Goal: Task Accomplishment & Management: Manage account settings

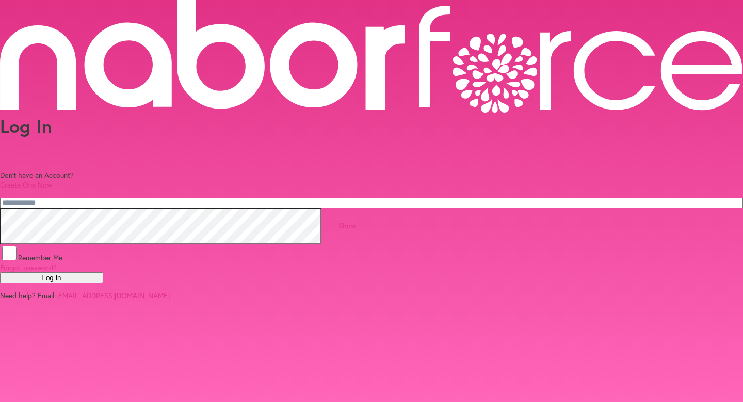
click at [206, 198] on input "email" at bounding box center [371, 203] width 743 height 10
type input "**********"
click at [103, 274] on button "Log In" at bounding box center [51, 277] width 103 height 11
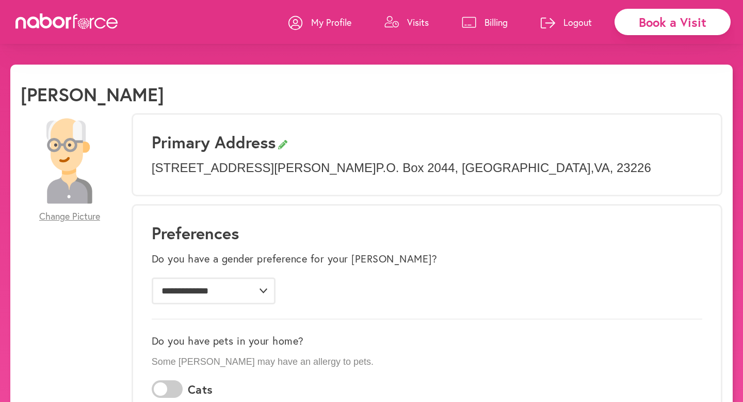
click at [264, 144] on h3 "Primary Address" at bounding box center [427, 142] width 551 height 20
click at [495, 163] on p "[STREET_ADDRESS][PERSON_NAME] [STREET_ADDRESS]" at bounding box center [427, 168] width 551 height 15
click at [434, 164] on p "[STREET_ADDRESS][PERSON_NAME] [STREET_ADDRESS]" at bounding box center [427, 168] width 551 height 15
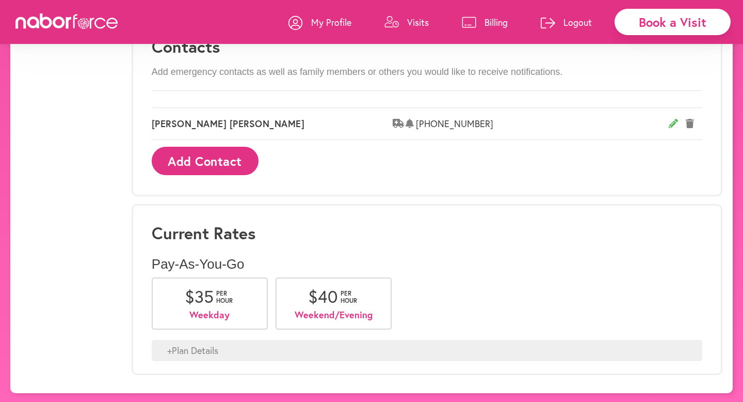
scroll to position [619, 0]
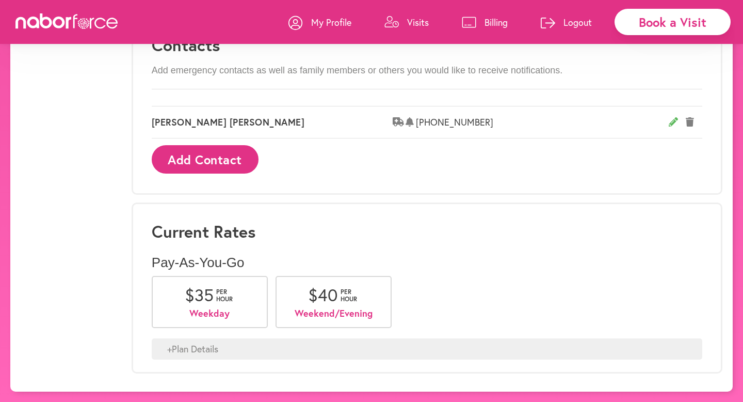
click at [207, 343] on div "+ Plan Details" at bounding box center [427, 349] width 551 height 22
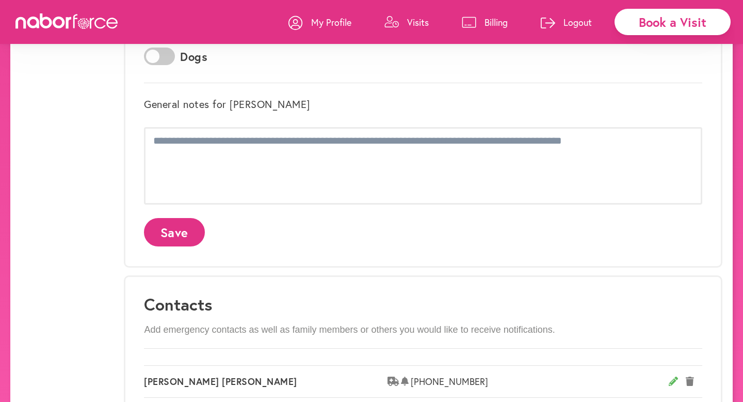
scroll to position [349, 0]
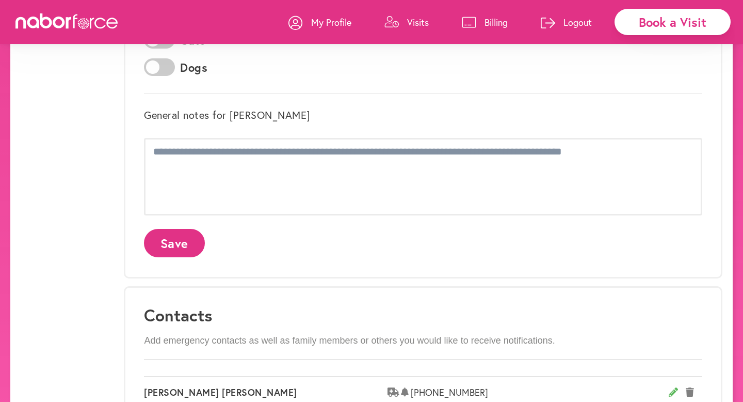
click at [485, 20] on p "Billing" at bounding box center [496, 22] width 23 height 12
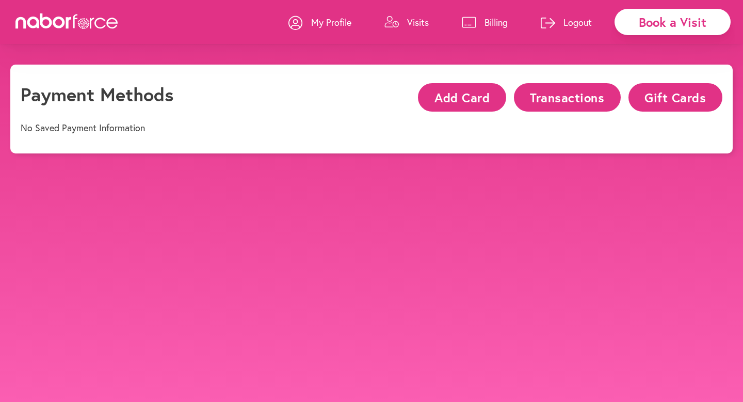
click at [572, 24] on p "Logout" at bounding box center [578, 22] width 28 height 12
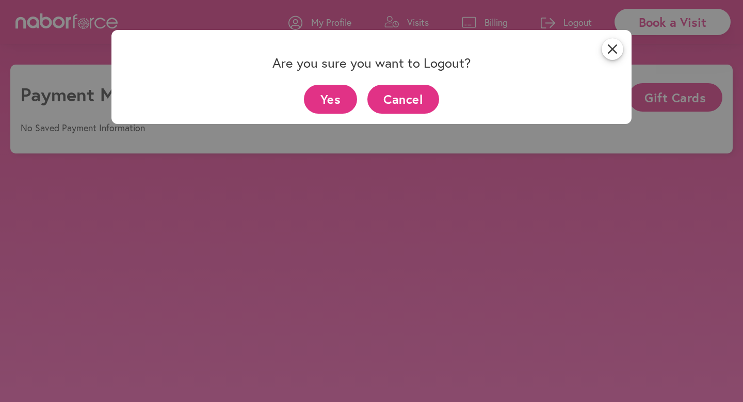
click at [326, 101] on button "Yes" at bounding box center [330, 99] width 53 height 28
